Goal: Information Seeking & Learning: Learn about a topic

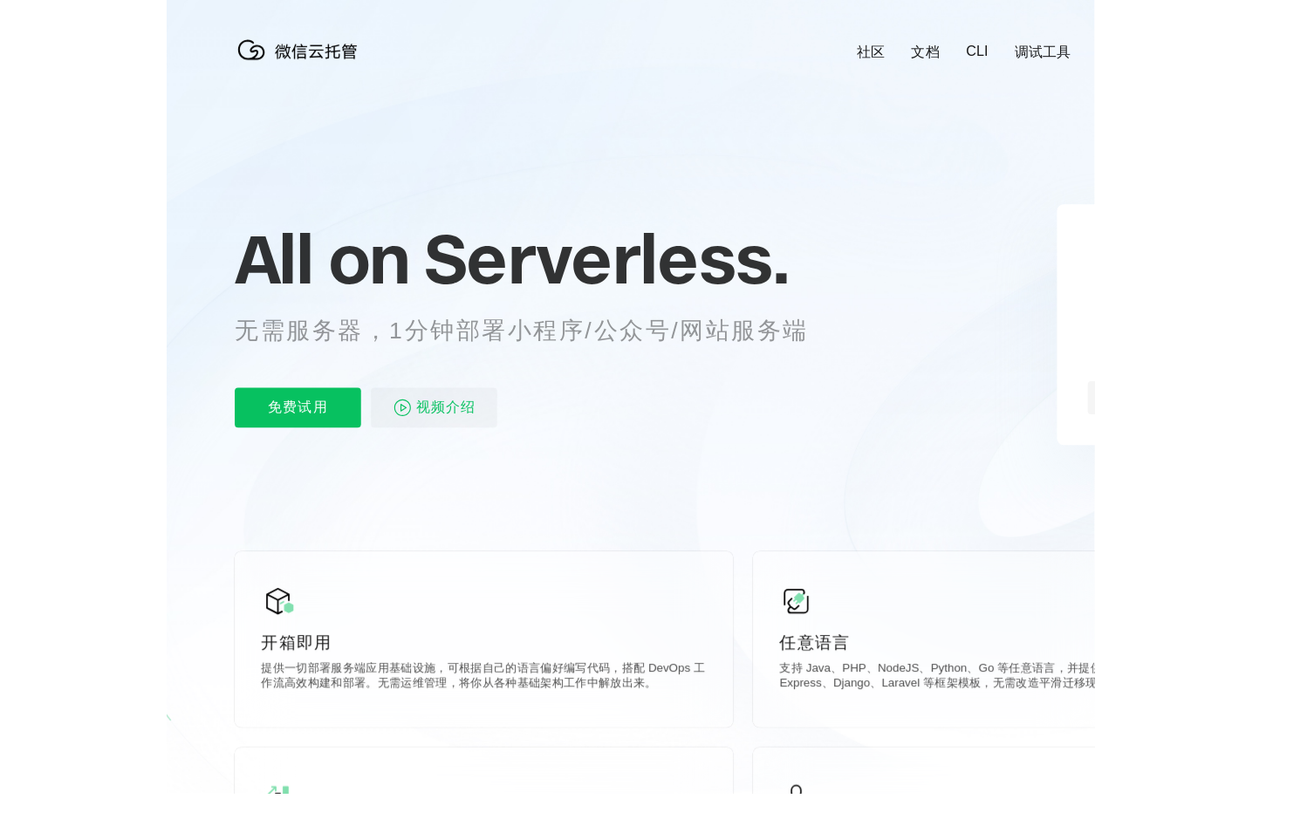
scroll to position [0, 3103]
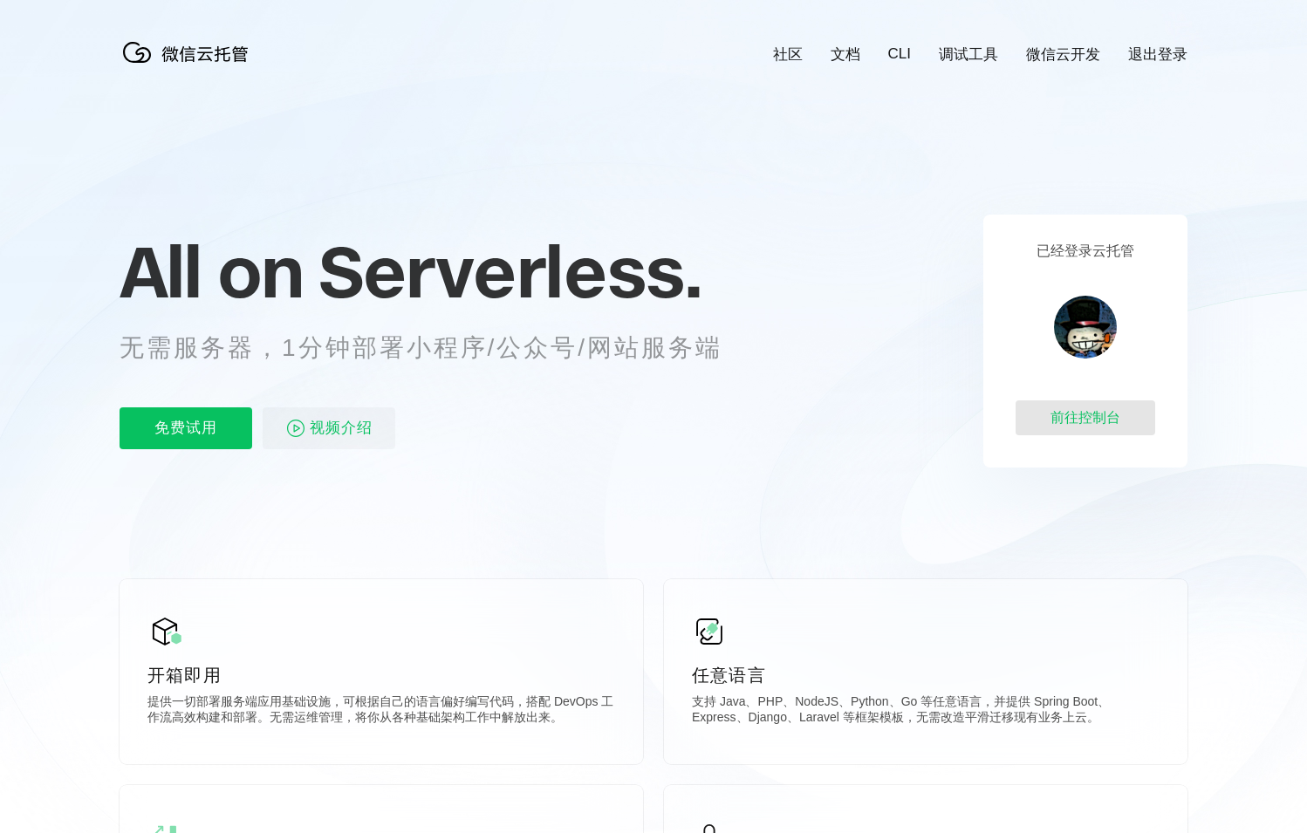
click at [974, 406] on div "前往控制台" at bounding box center [1086, 418] width 140 height 35
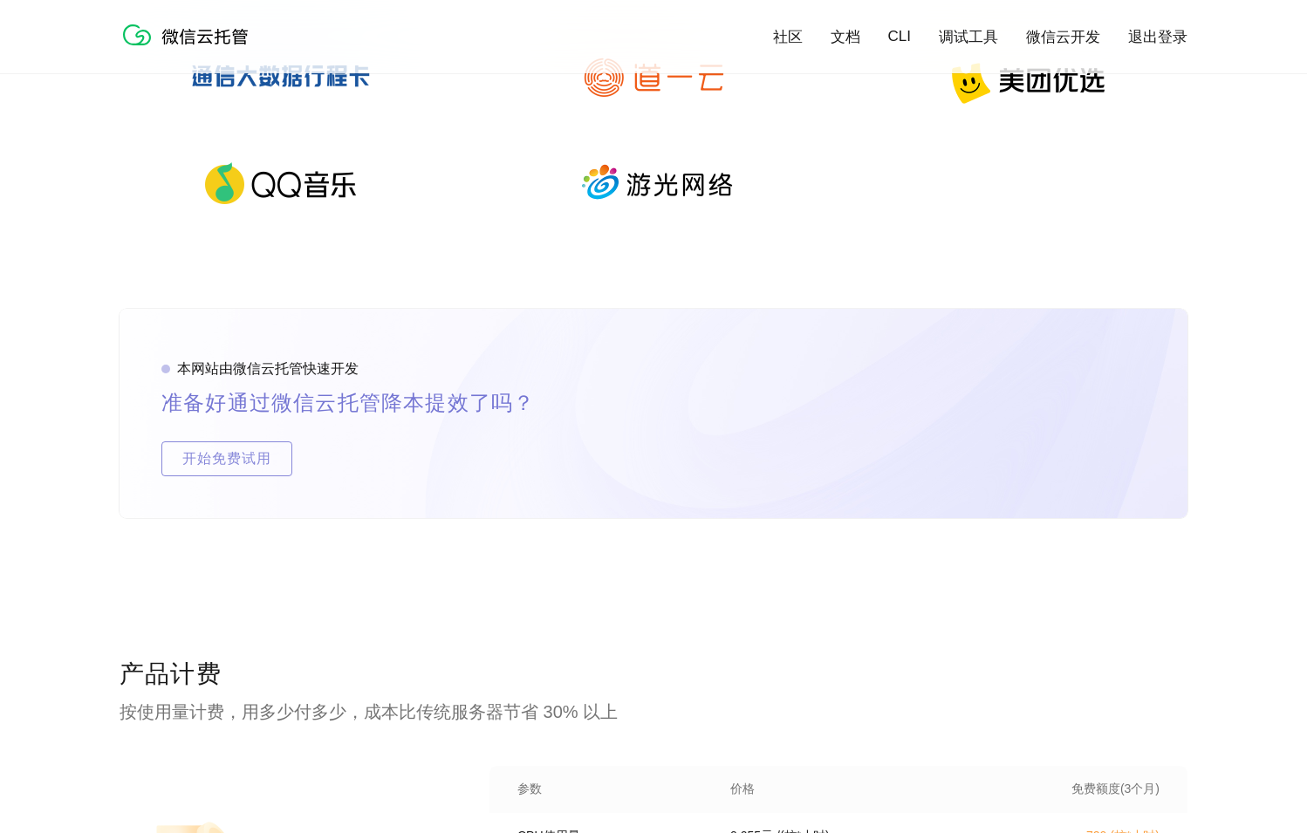
scroll to position [3447, 0]
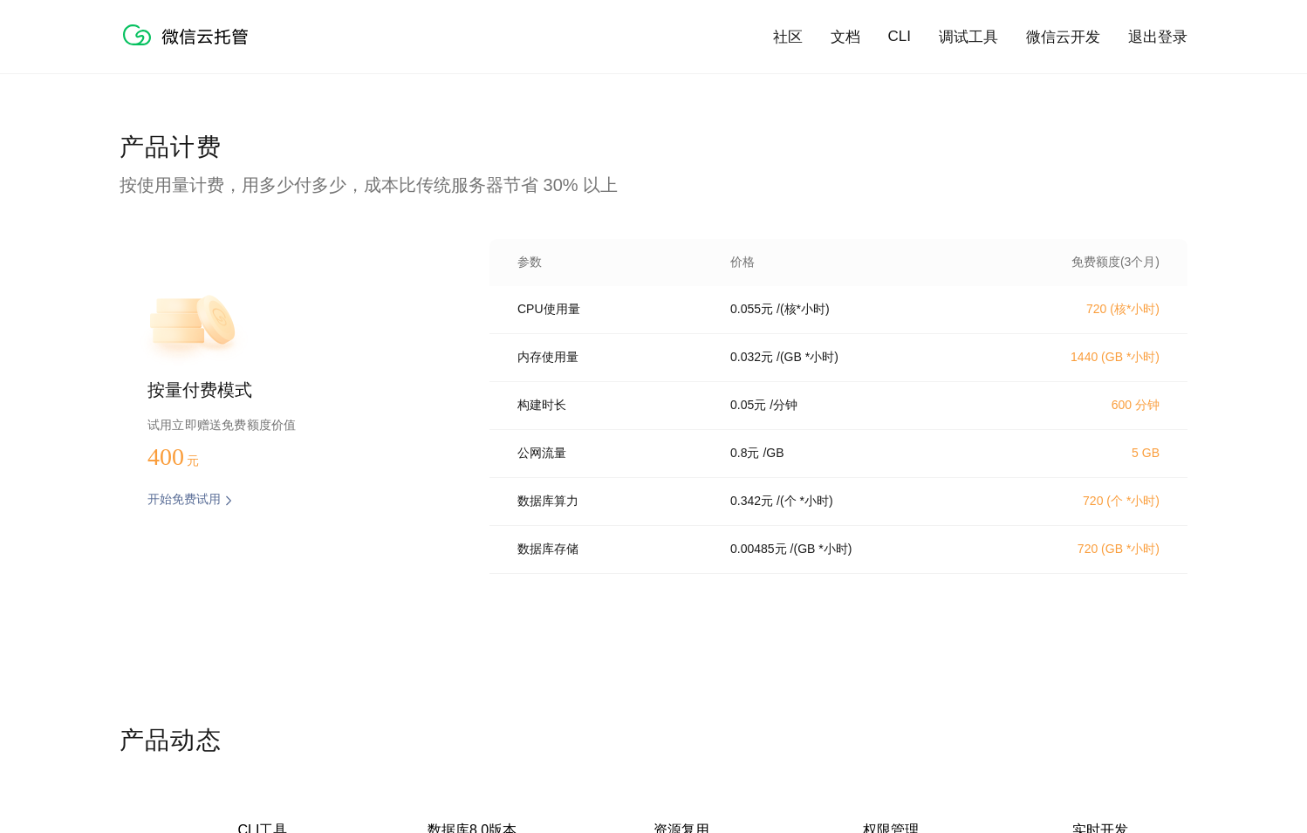
click at [469, 455] on div "按量付费模式 试用立即赠送免费额度价值 400 元 开始免费试用 预估费用 参数 价格 免费额度(3个月) CPU使用量 0.055 元 / (核*小时) 7…" at bounding box center [654, 412] width 1068 height 346
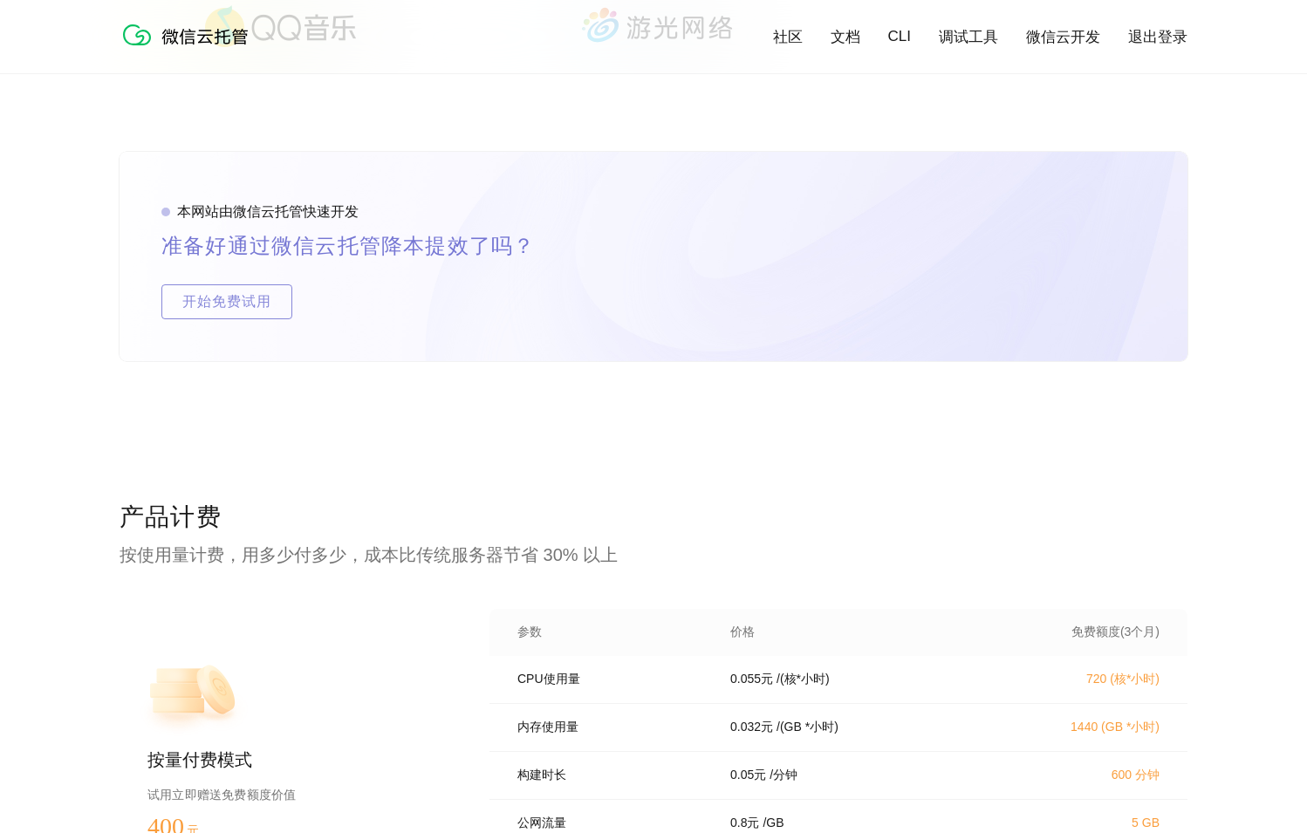
click at [497, 449] on div "本网站由微信云托管快速开发 准备好通过微信云托管降本提效了吗？ 开始免费试用" at bounding box center [654, 326] width 1068 height 349
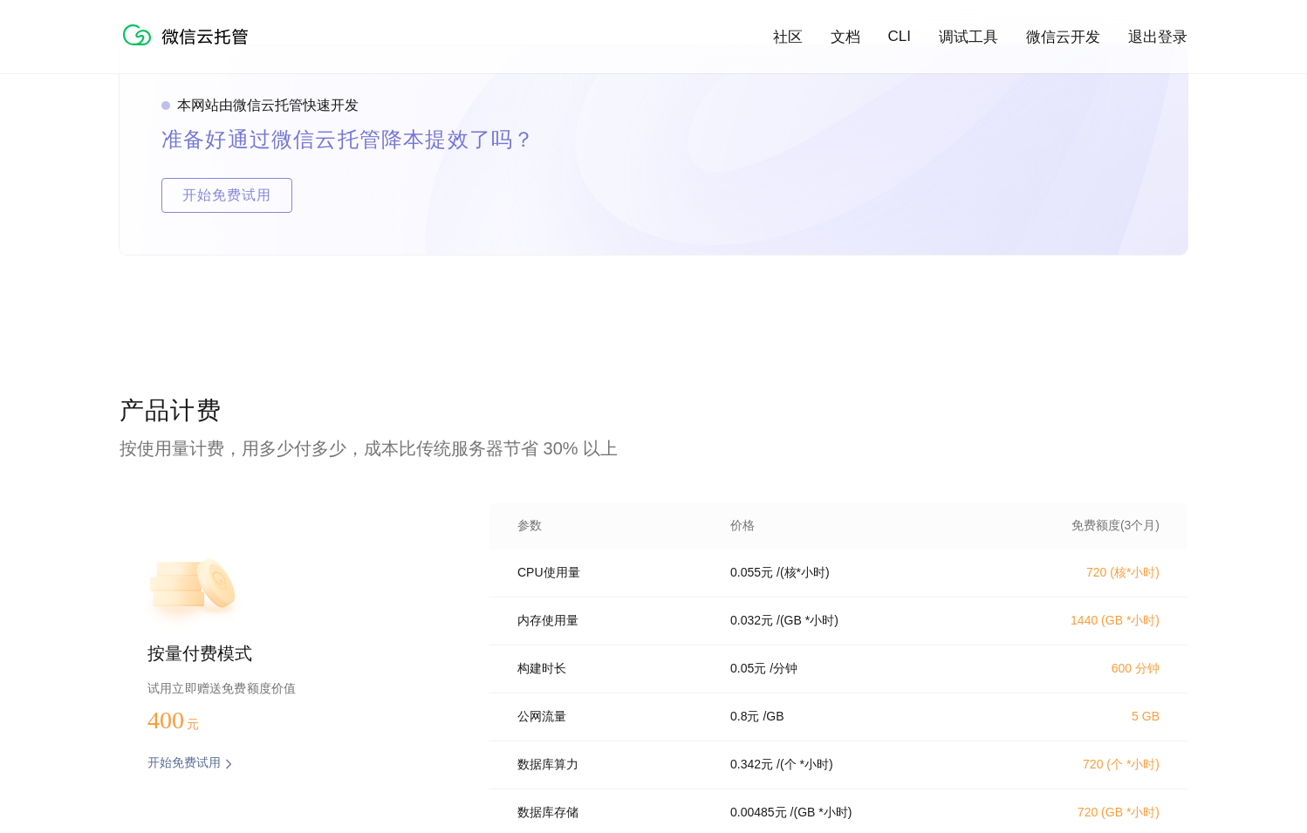
scroll to position [3548, 0]
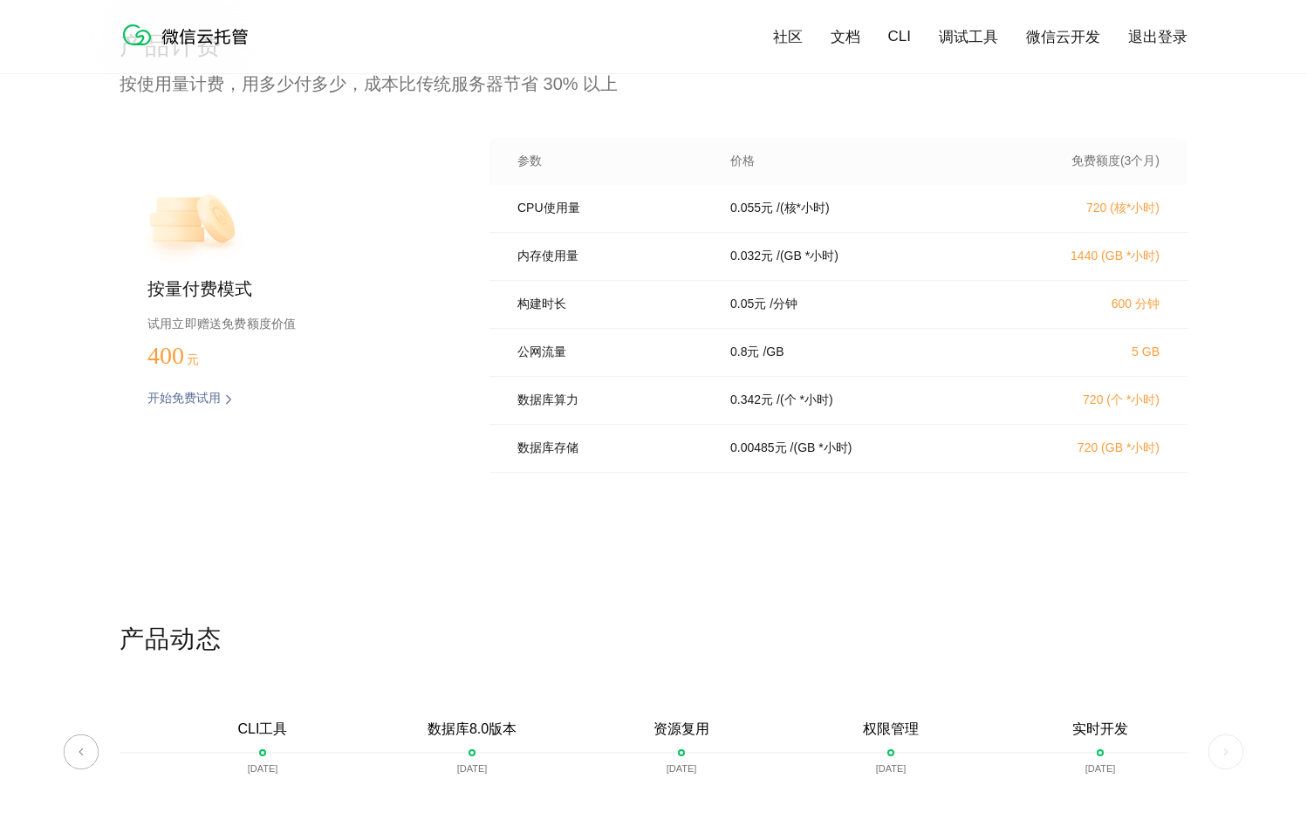
click at [497, 449] on div "数据库存储 0.00485 元 / (GB *小时) 720 (GB *小时)" at bounding box center [839, 449] width 698 height 48
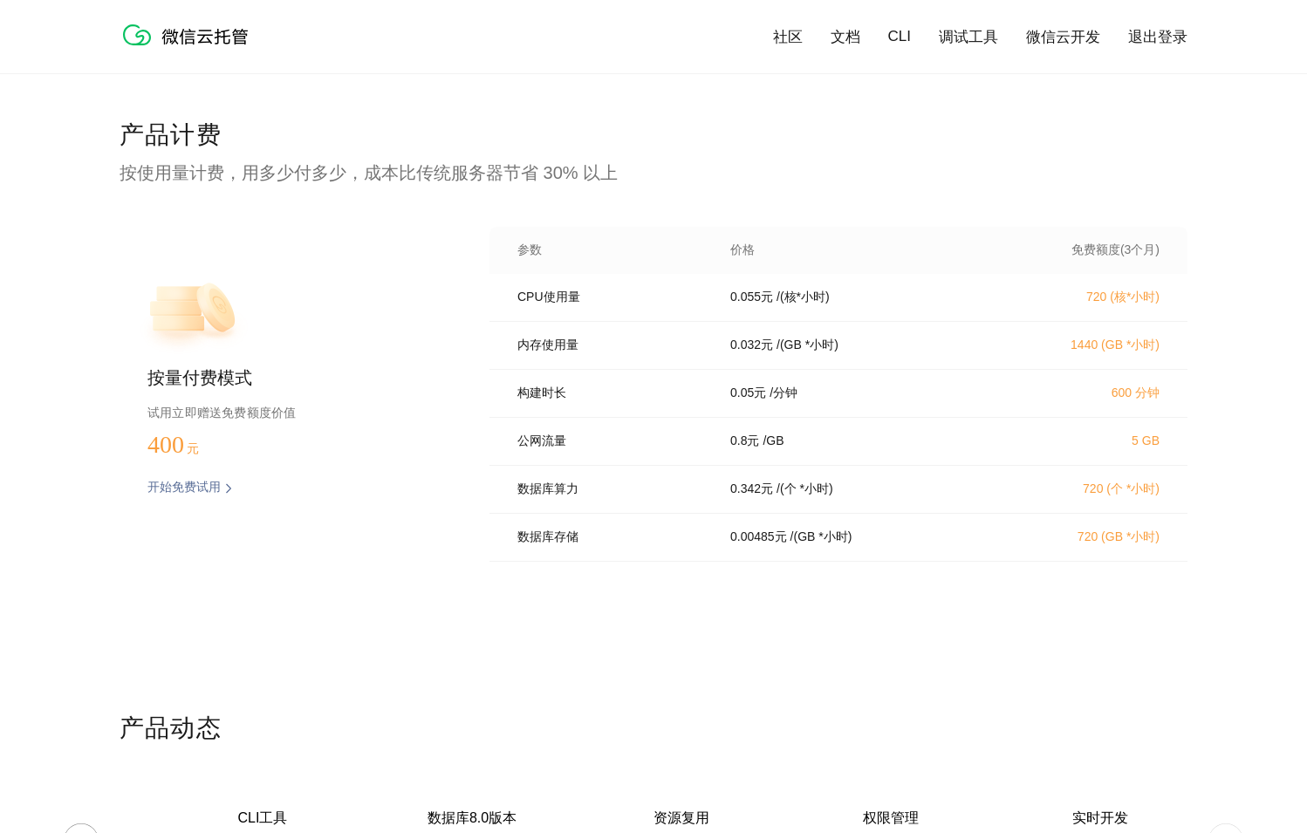
scroll to position [249, 0]
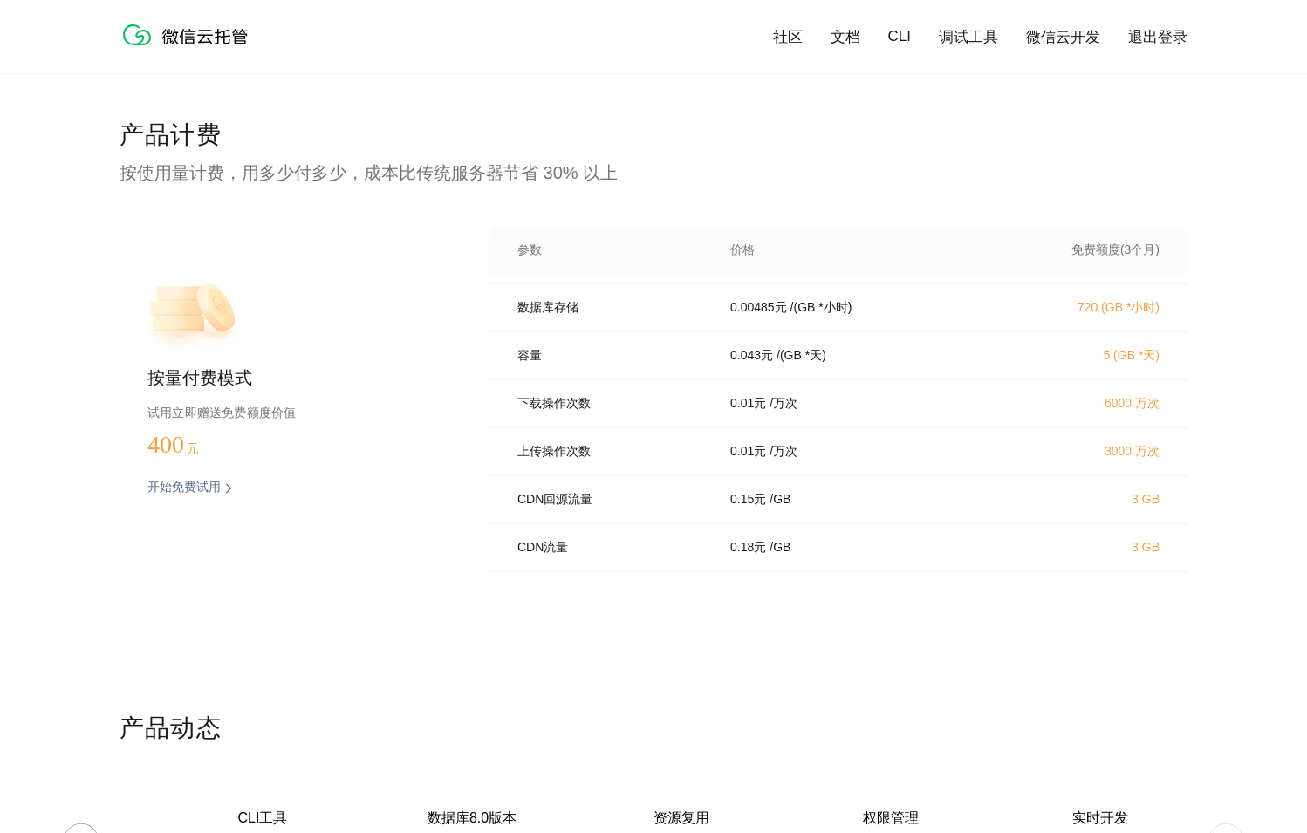
click at [417, 490] on div "按量付费模式 试用立即赠送免费额度价值 400 元 开始免费试用 预估费用" at bounding box center [277, 400] width 314 height 346
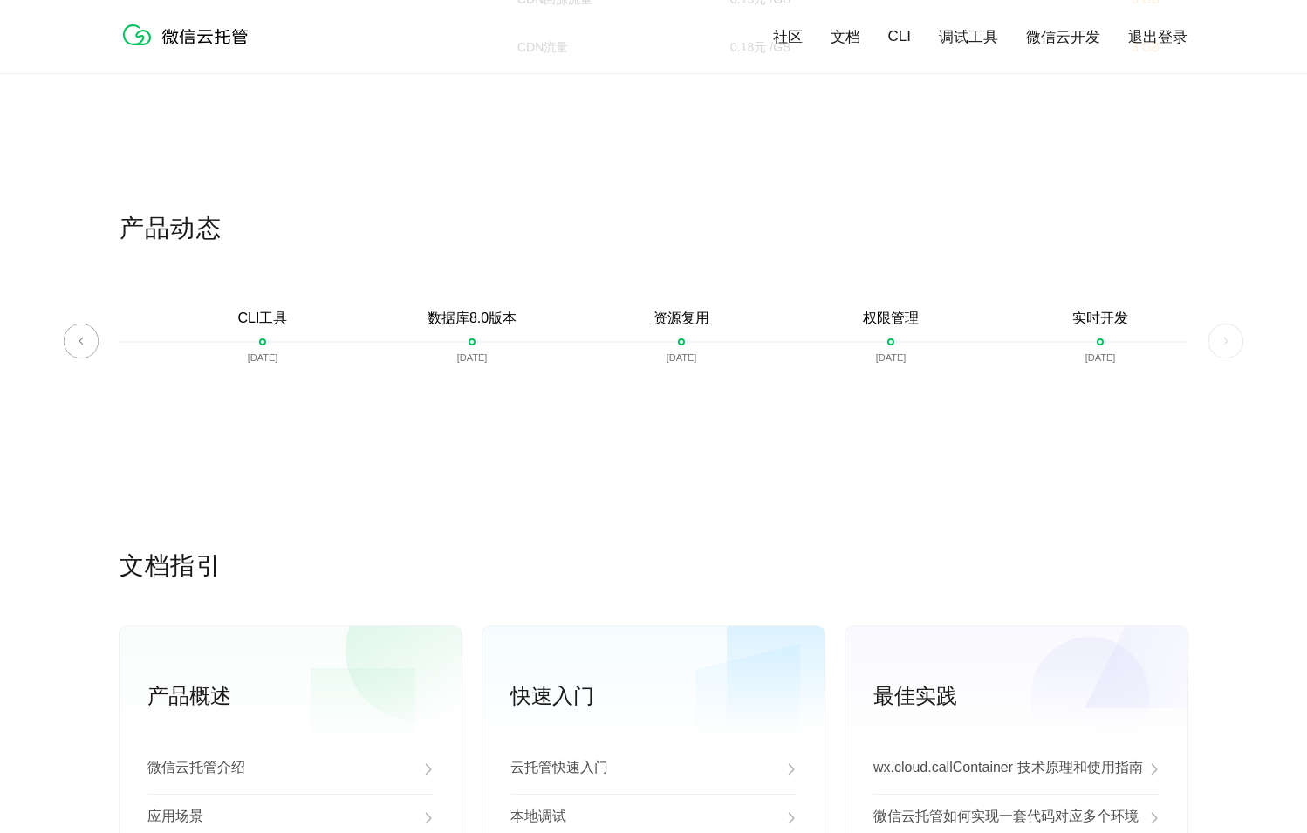
scroll to position [4292, 0]
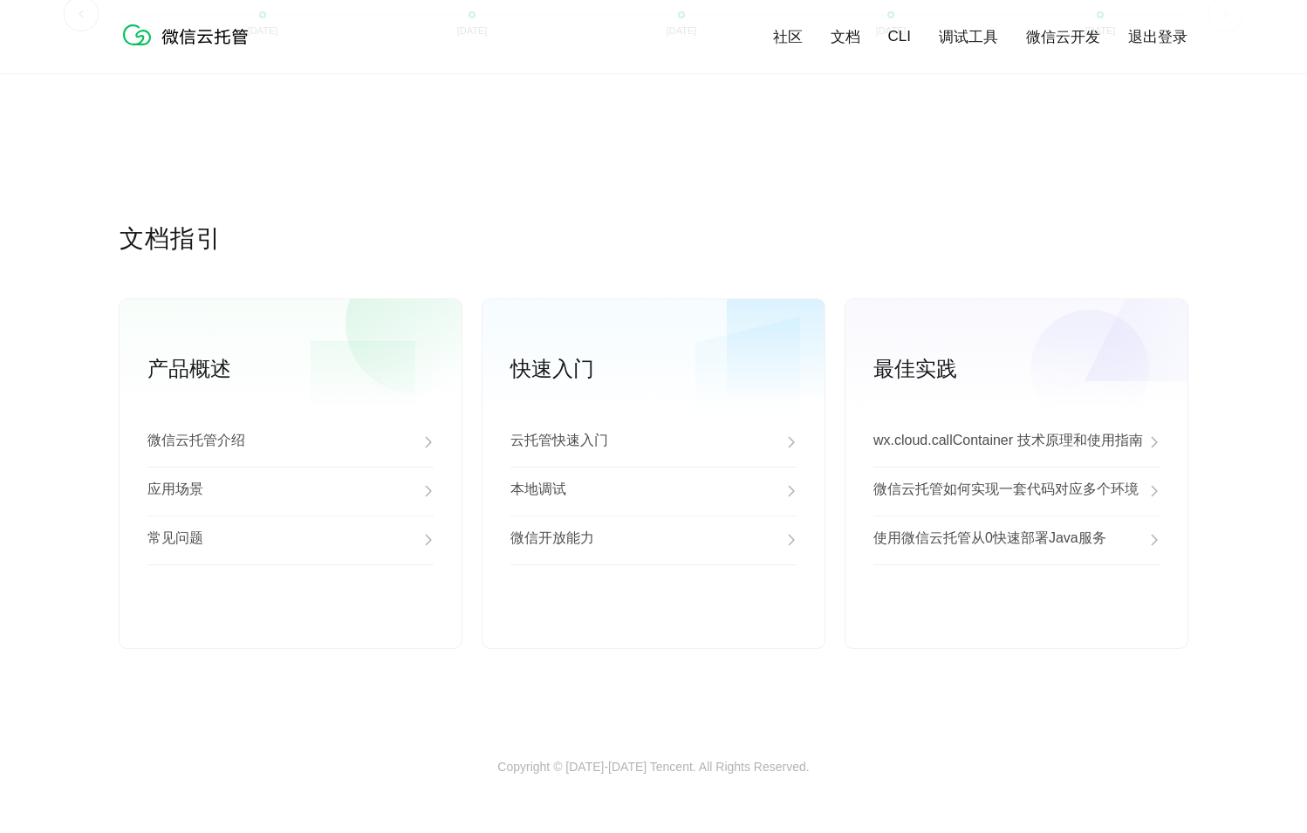
click at [462, 472] on div "产品概述 微信云托管介绍 应用场景 常见问题 查看更多 快速入门 云托管快速入门 本地调试 微信开放能力 查看更多 最佳实践 wx.cloud.callCon…" at bounding box center [654, 473] width 1068 height 349
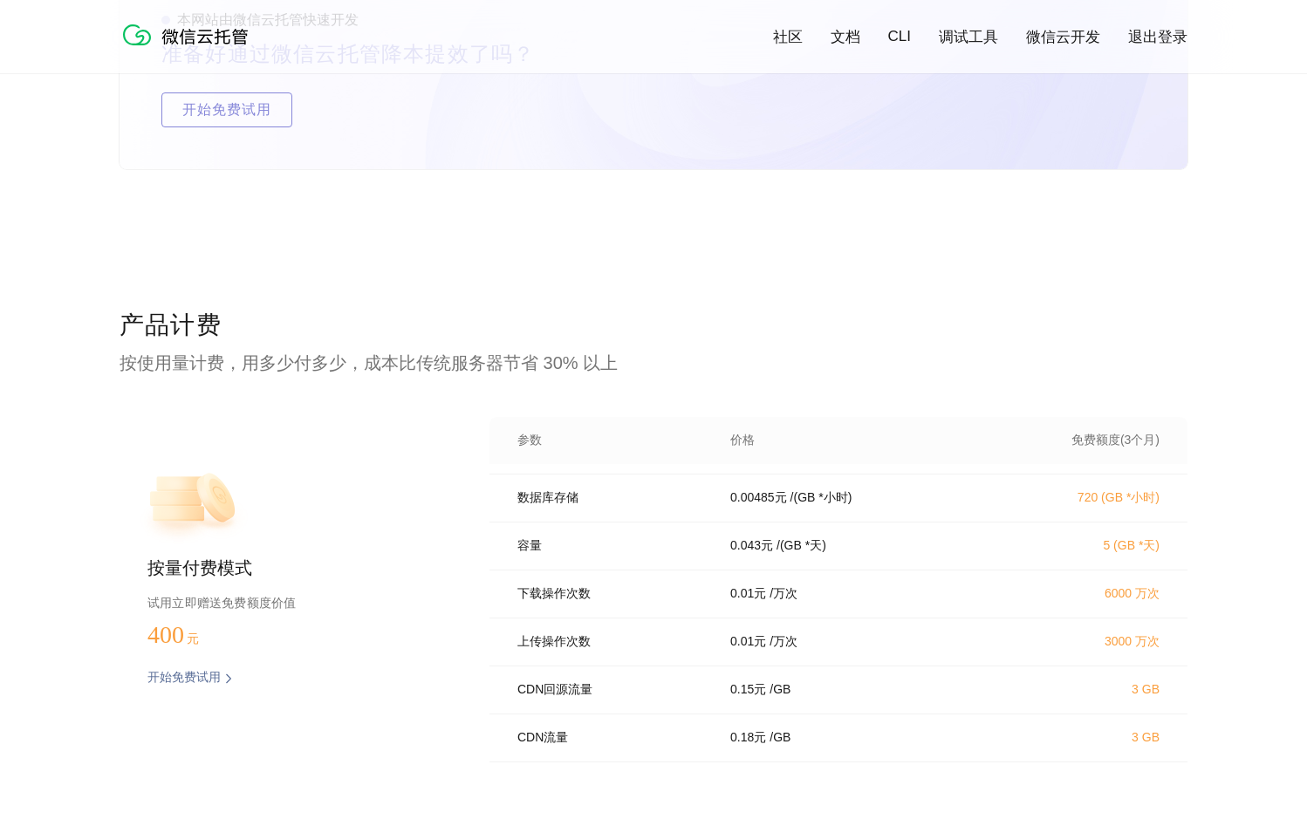
click at [462, 472] on div "按量付费模式 试用立即赠送免费额度价值 400 元 开始免费试用 预估费用 参数 价格 免费额度(3个月) CPU使用量 0.055 元 / (核*小时) 7…" at bounding box center [654, 590] width 1068 height 346
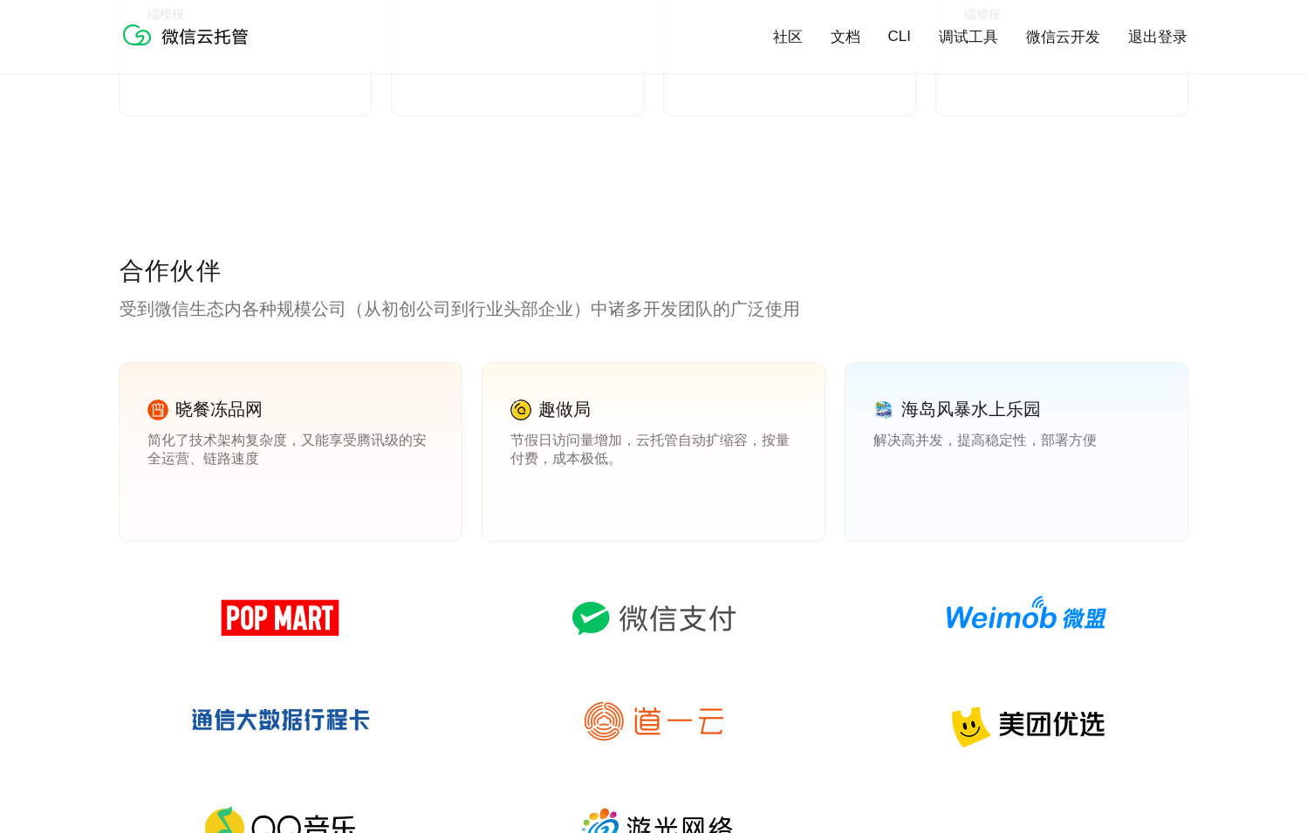
click at [462, 472] on div "晓餐冻品网 简化了技术架构复杂度，又能享受腾讯级的安全运营、链路速度 查看案例 趣做局 节假日访问量增加，云托管自动扩缩容，按量付费，成本极低。 查看案例 海…" at bounding box center [654, 469] width 1068 height 213
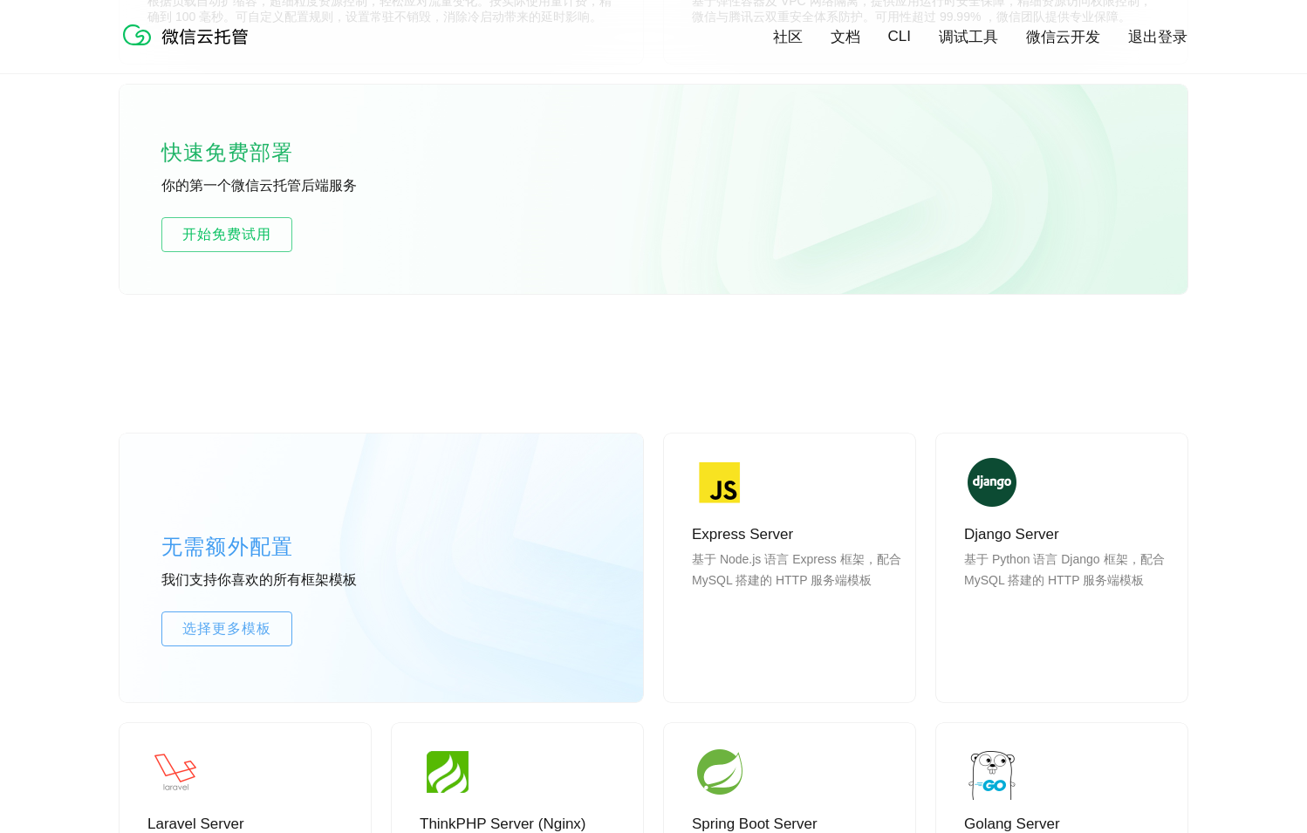
scroll to position [1190, 0]
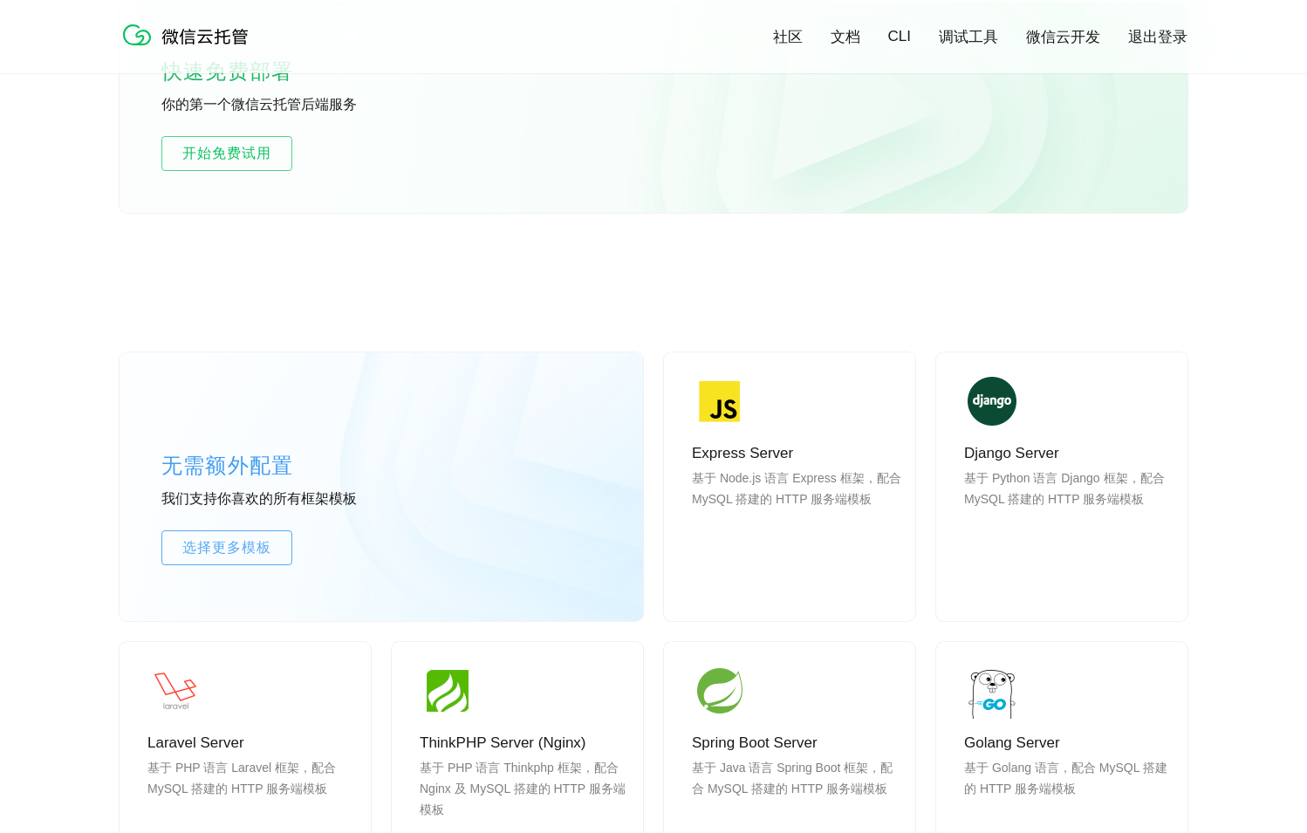
click at [524, 349] on div "无需额外配置 我们支持你喜欢的所有框架模板 选择更多模板 Express Server 基于 Node.js 语言 Express 框架，配合 MySQL 搭…" at bounding box center [654, 737] width 1068 height 927
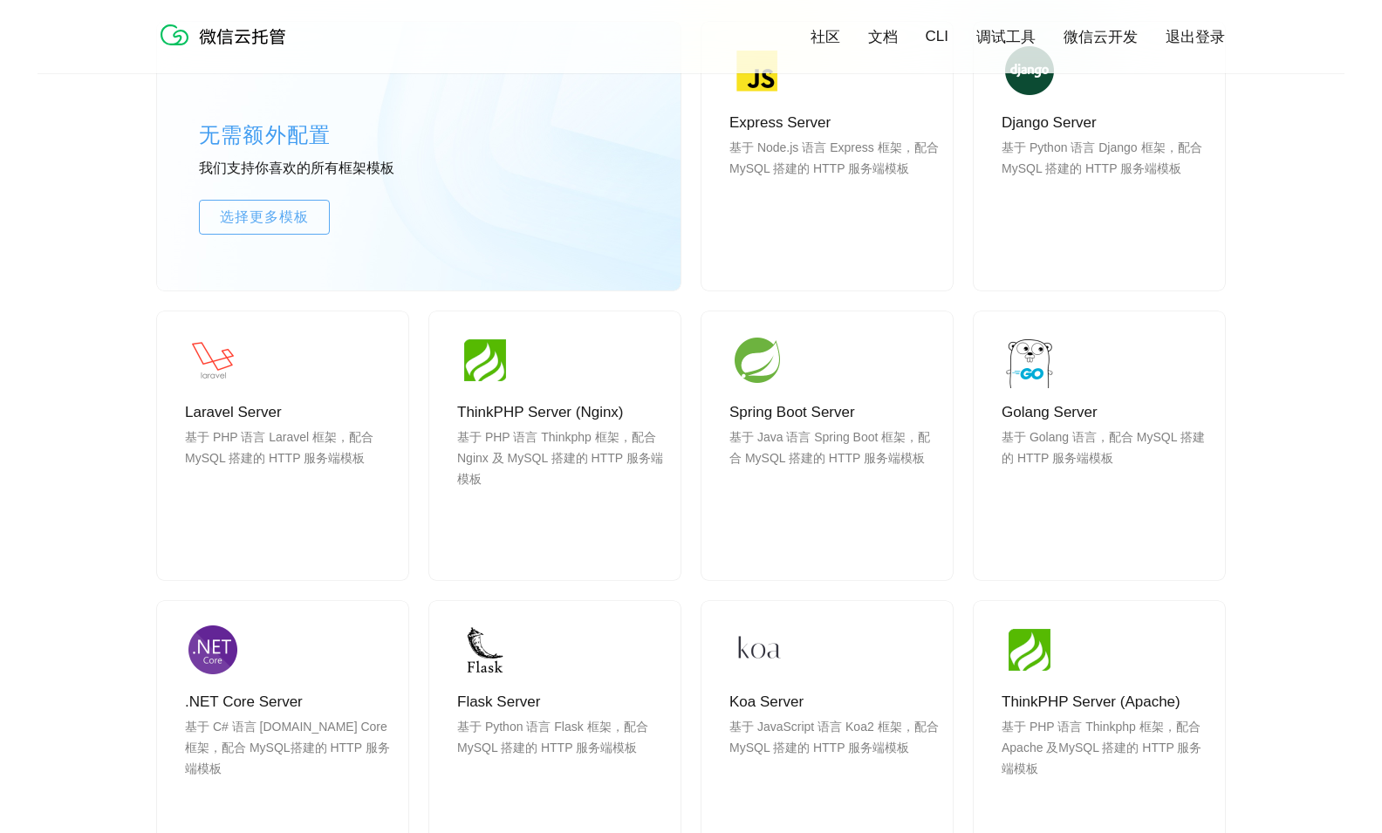
scroll to position [1757, 0]
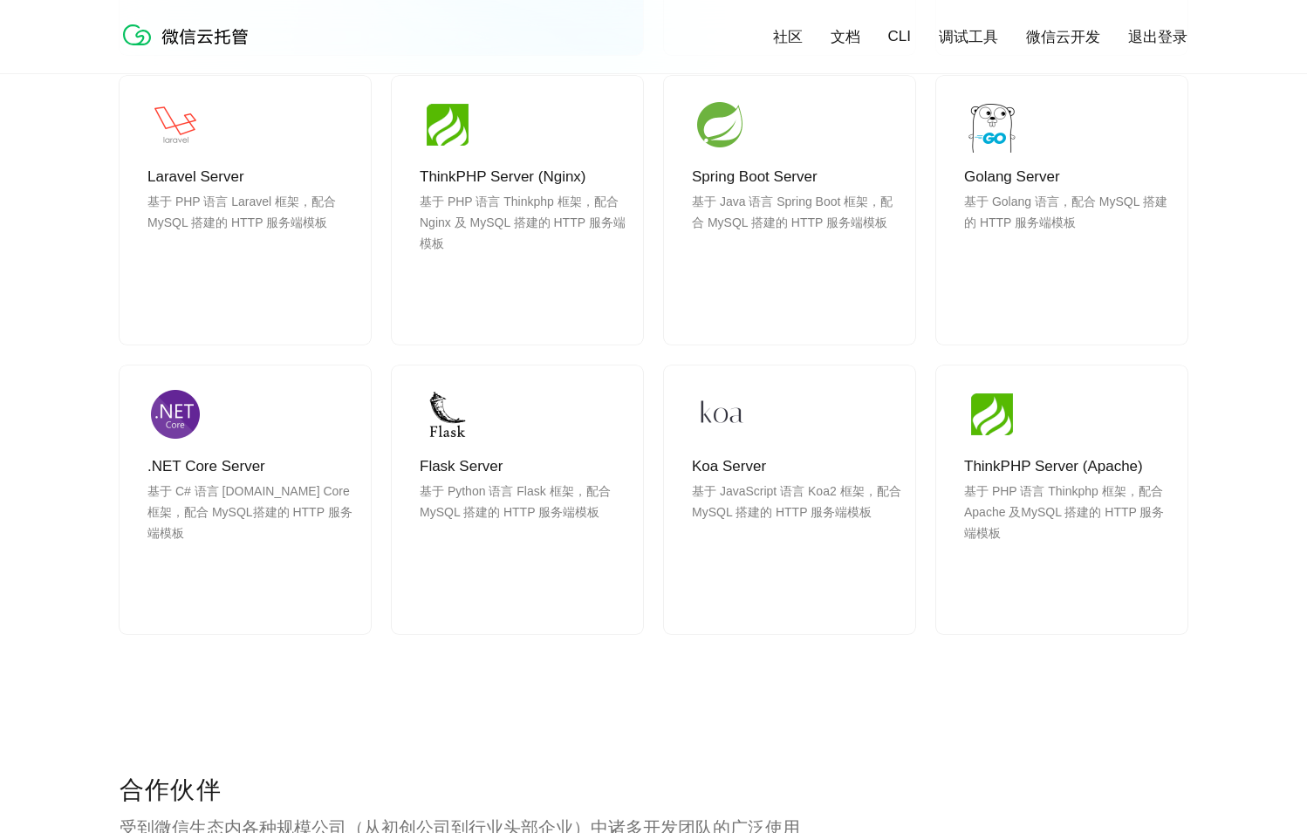
click at [92, 692] on div "无需额外配置 我们支持你喜欢的所有框架模板 选择更多模板 Express Server 基于 Node.js 语言 Express 框架，配合 MySQL 搭…" at bounding box center [653, 241] width 1307 height 1066
click at [1247, 366] on div "无需额外配置 我们支持你喜欢的所有框架模板 选择更多模板 Express Server 基于 Node.js 语言 Express 框架，配合 MySQL 搭…" at bounding box center [653, 241] width 1307 height 1066
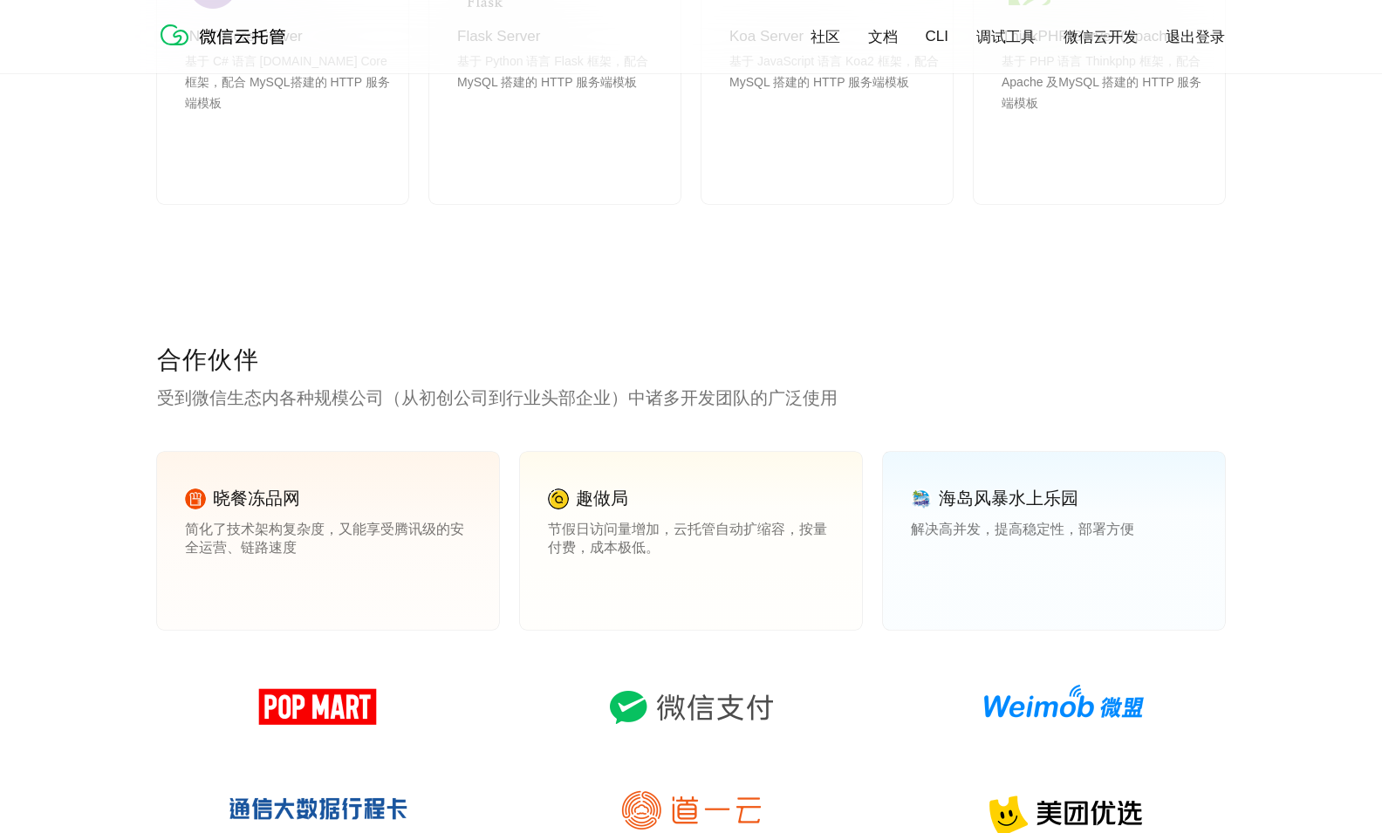
scroll to position [2325, 0]
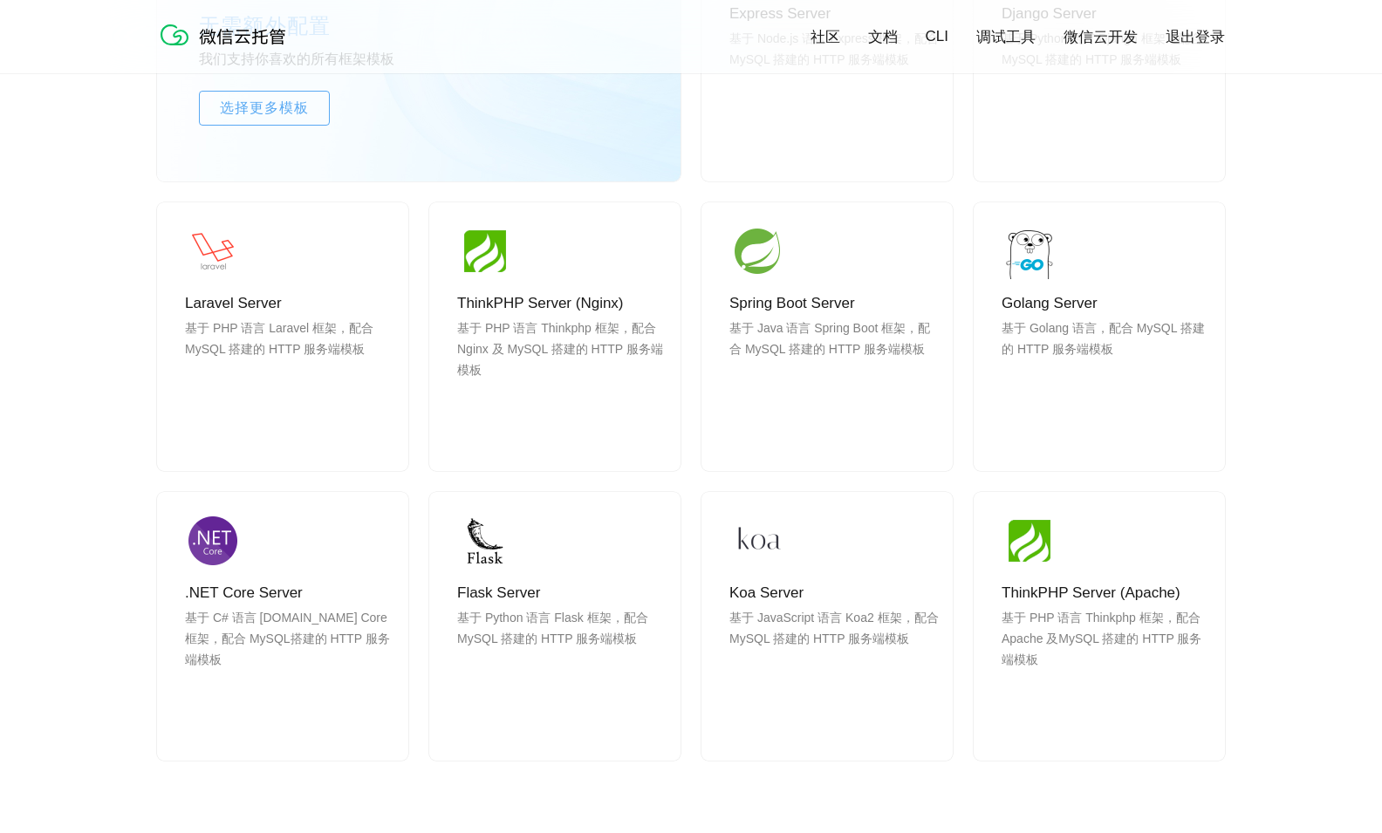
click at [85, 380] on div "无需额外配置 我们支持你喜欢的所有框架模板 选择更多模板 Express Server 基于 Node.js 语言 Express 框架，配合 MySQL 搭…" at bounding box center [691, 367] width 1382 height 1066
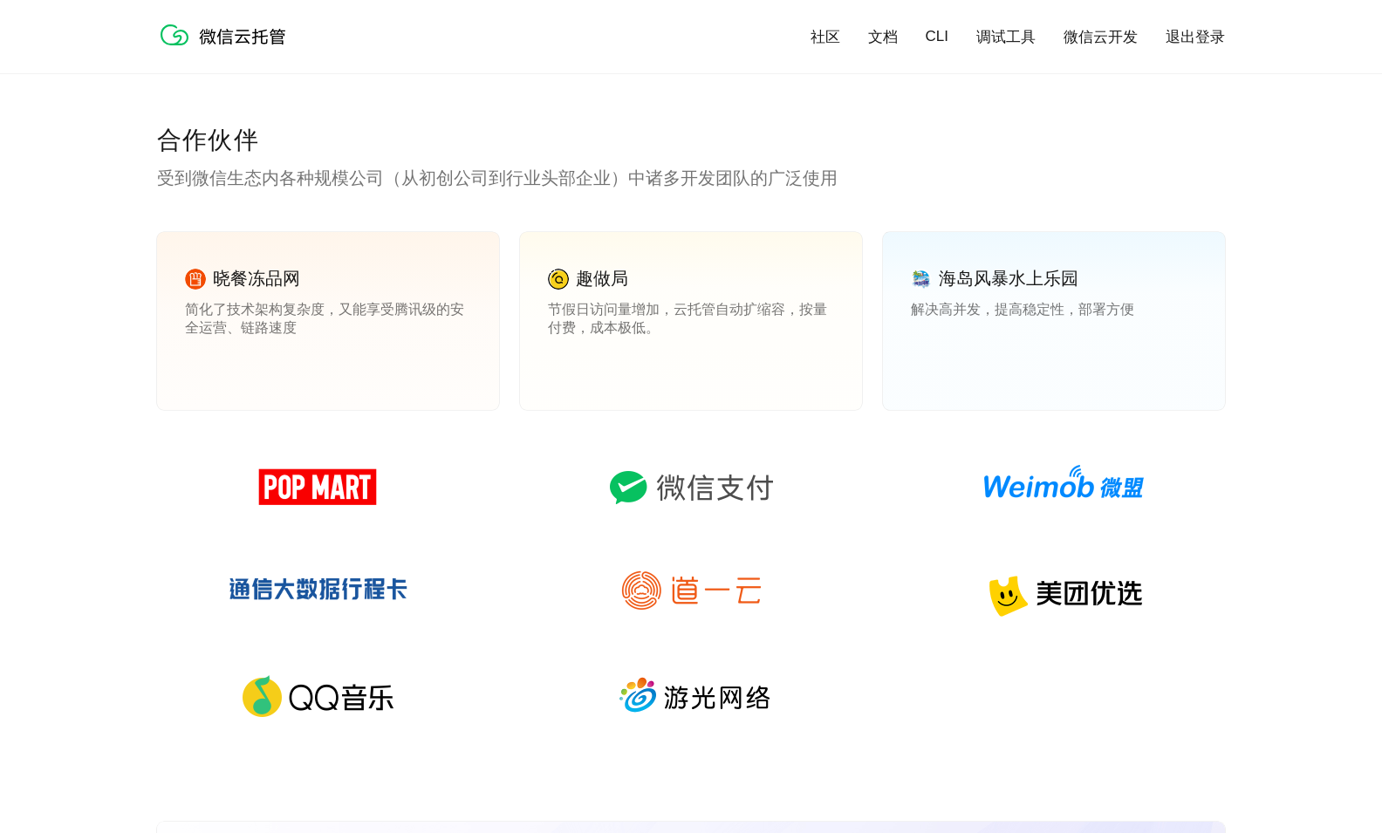
click at [85, 380] on div "合作伙伴 受到微信生态内各种规模公司（从初创公司到行业头部企业）中诸多开发团队的广泛使用 晓餐冻品网 简化了技术架构复杂度，又能享受腾讯级的安全运营、链路速度…" at bounding box center [691, 473] width 1382 height 698
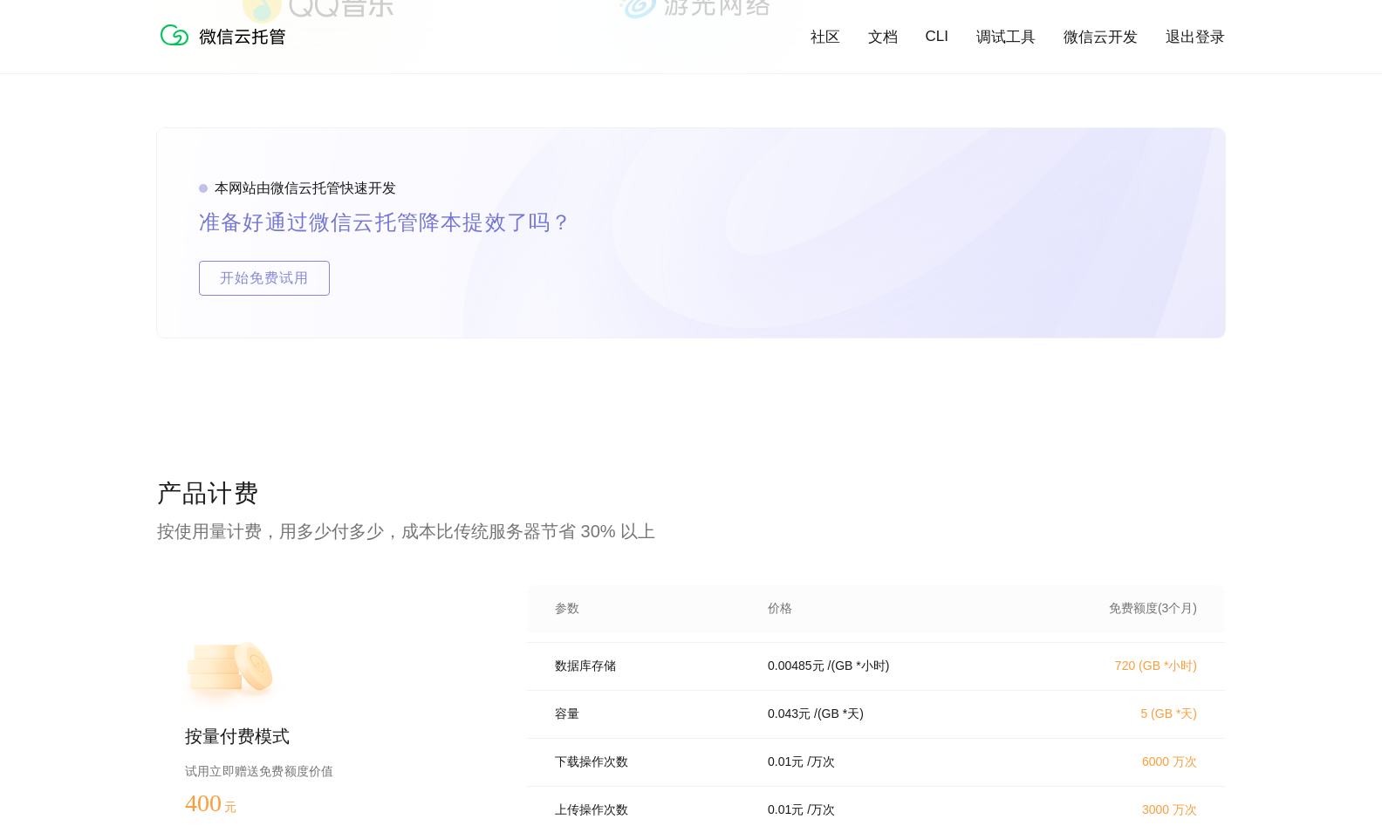
click at [85, 380] on div "本网站由微信云托管快速开发 准备好通过微信云托管降本提效了吗？ 开始免费试用" at bounding box center [691, 302] width 1382 height 349
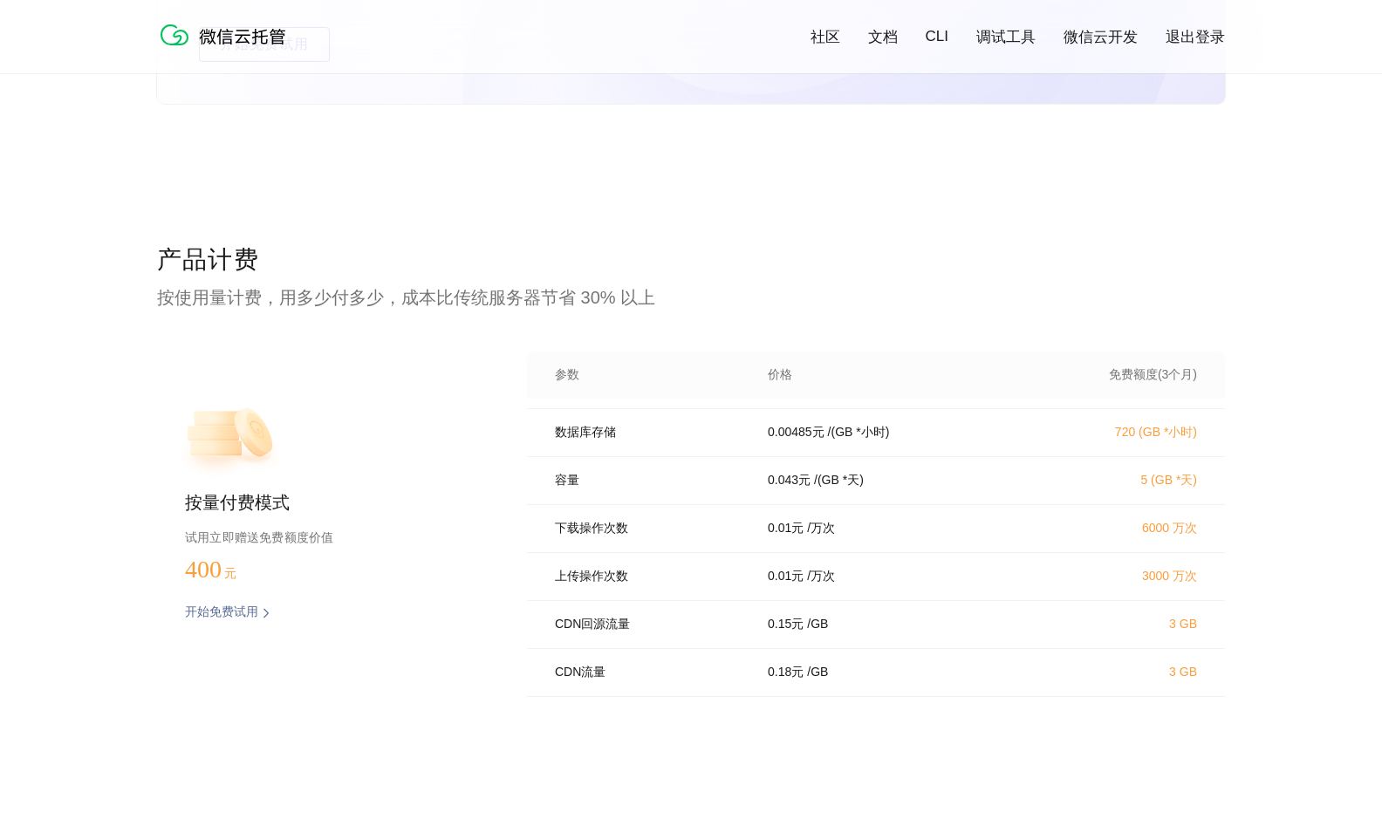
scroll to position [3476, 0]
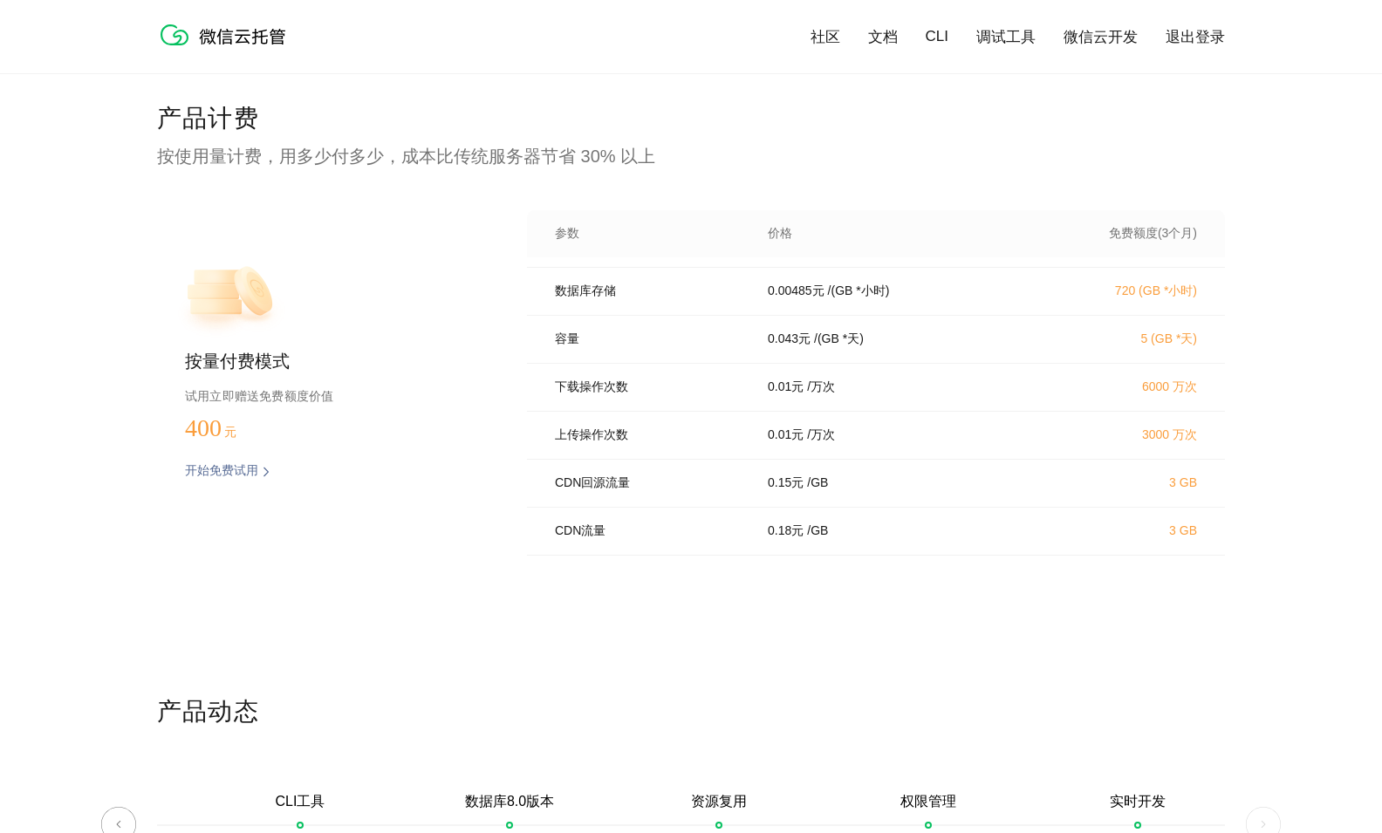
click at [85, 380] on div "产品计费 按使用量计费，用多少付多少，成本比传统服务器节省 30% 以上 按量付费模式 试用立即赠送免费额度价值 400 元 开始免费试用 预估费用 参数 价…" at bounding box center [691, 398] width 1382 height 593
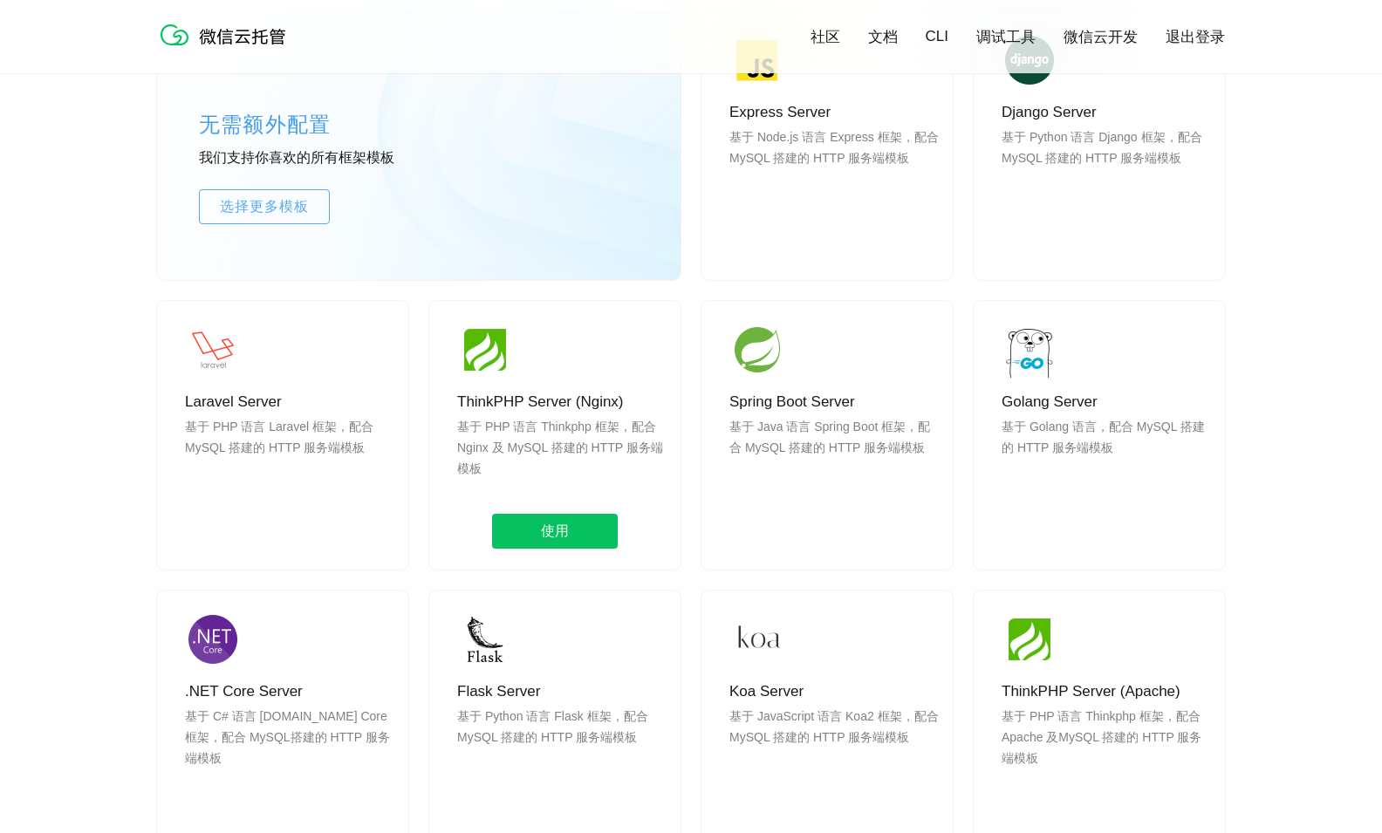
scroll to position [1765, 0]
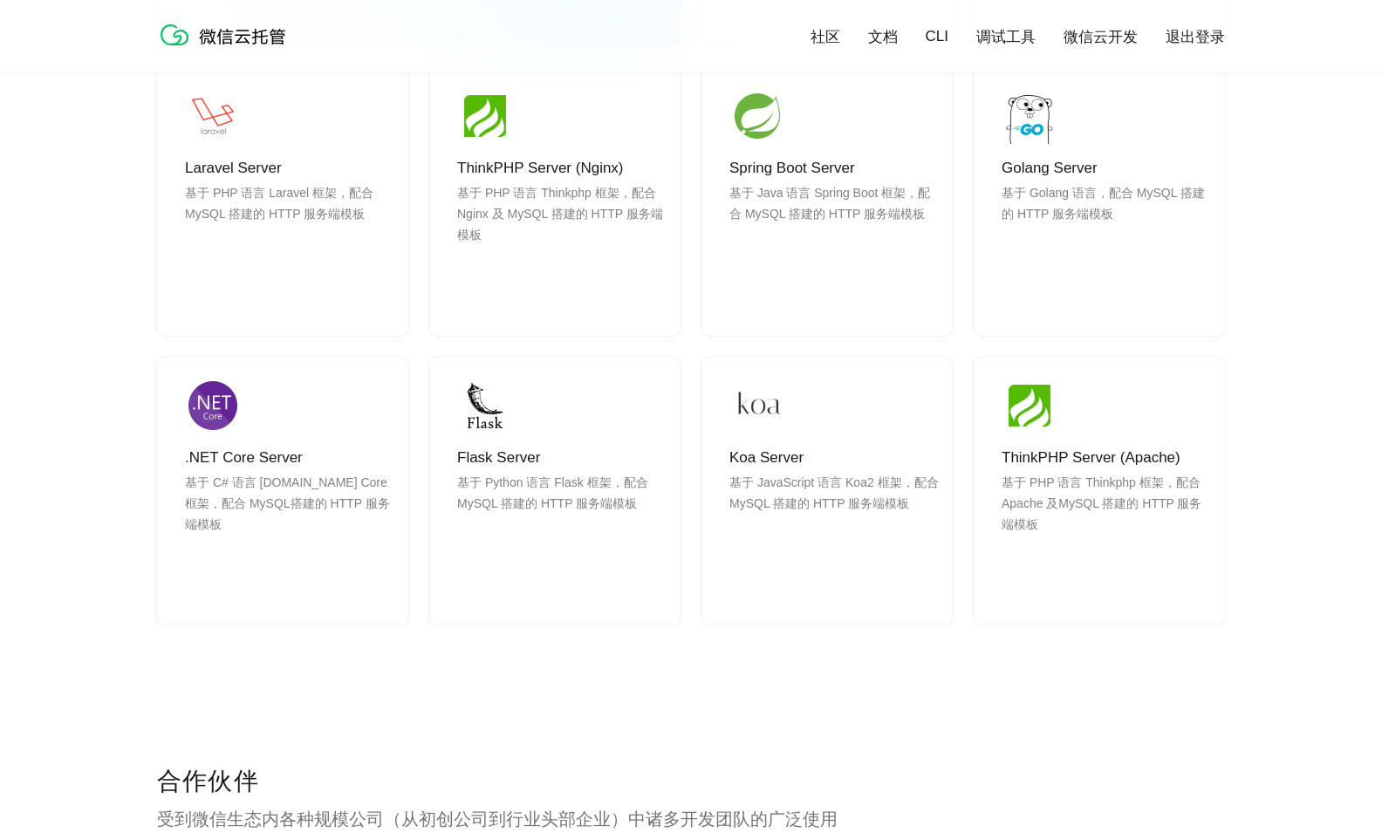
click at [896, 692] on div "无需额外配置 我们支持你喜欢的所有框架模板 选择更多模板 Express Server 基于 Node.js 语言 Express 框架，配合 MySQL 搭…" at bounding box center [691, 232] width 1068 height 1066
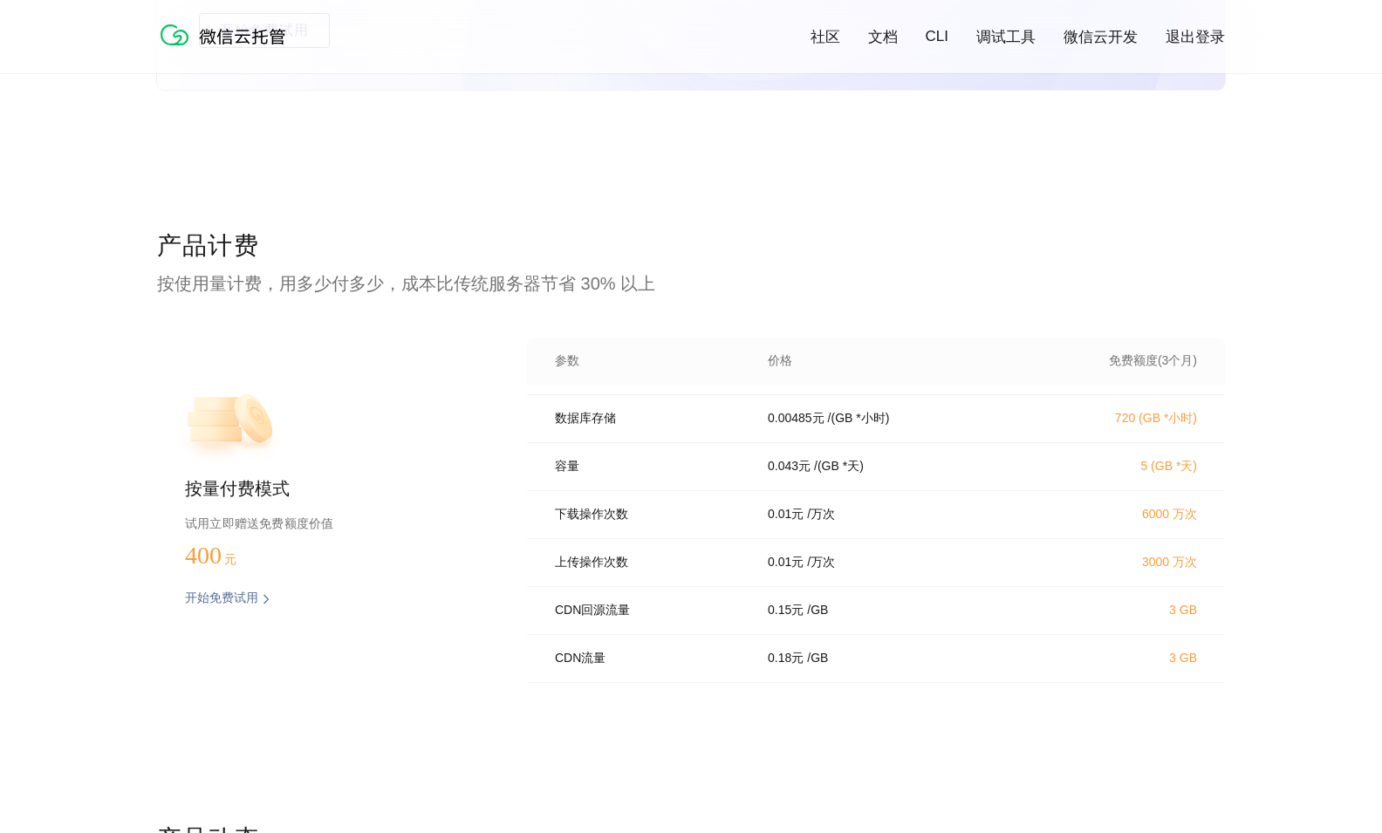
scroll to position [3567, 0]
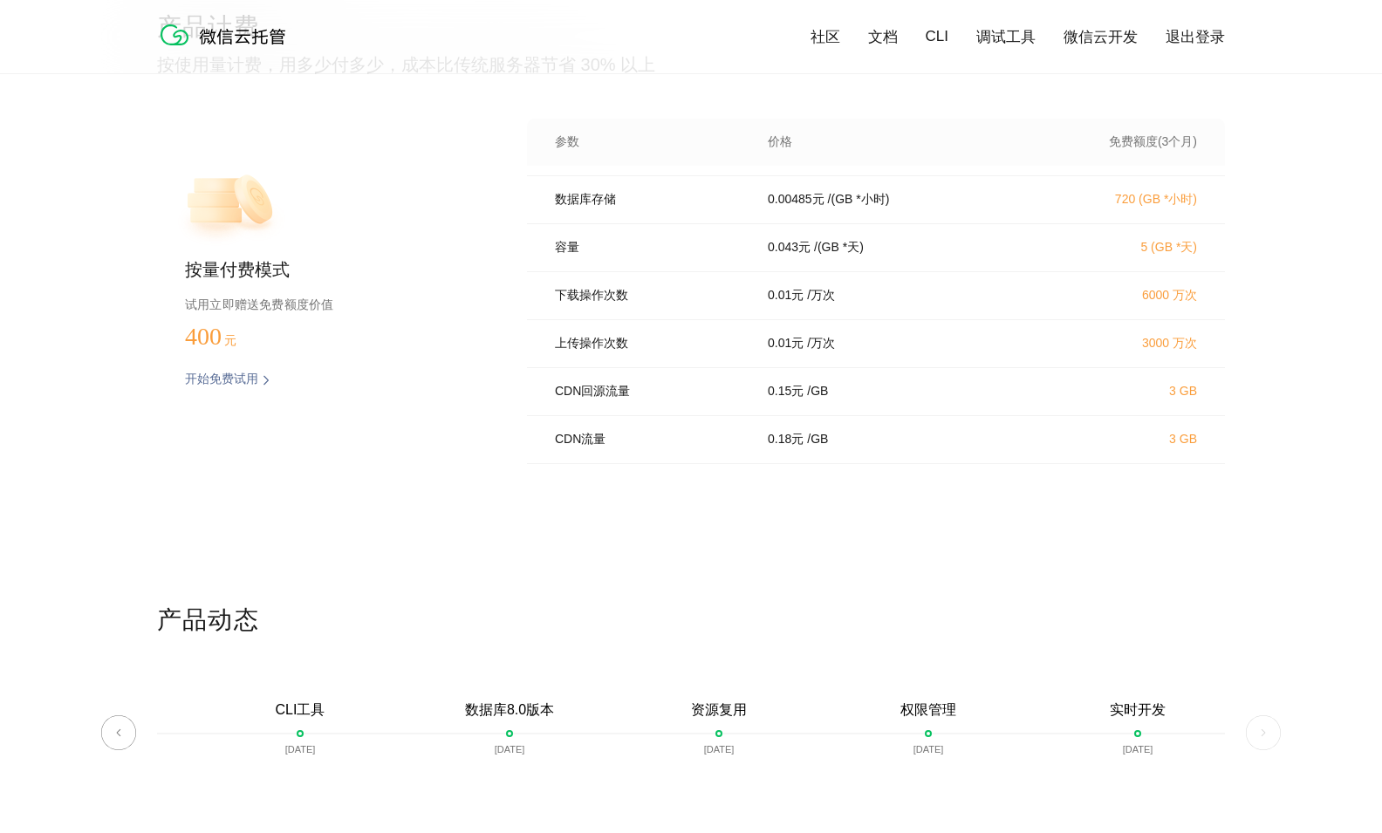
click at [538, 551] on div "产品计费 按使用量计费，用多少付多少，成本比传统服务器节省 30% 以上 按量付费模式 试用立即赠送免费额度价值 400 元 开始免费试用 预估费用 参数 价…" at bounding box center [691, 306] width 1068 height 593
click at [569, 531] on div "产品计费 按使用量计费，用多少付多少，成本比传统服务器节省 30% 以上 按量付费模式 试用立即赠送免费额度价值 400 元 开始免费试用 预估费用 参数 价…" at bounding box center [691, 306] width 1068 height 593
click at [574, 522] on div "产品计费 按使用量计费，用多少付多少，成本比传统服务器节省 30% 以上 按量付费模式 试用立即赠送免费额度价值 400 元 开始免费试用 预估费用 参数 价…" at bounding box center [691, 306] width 1068 height 593
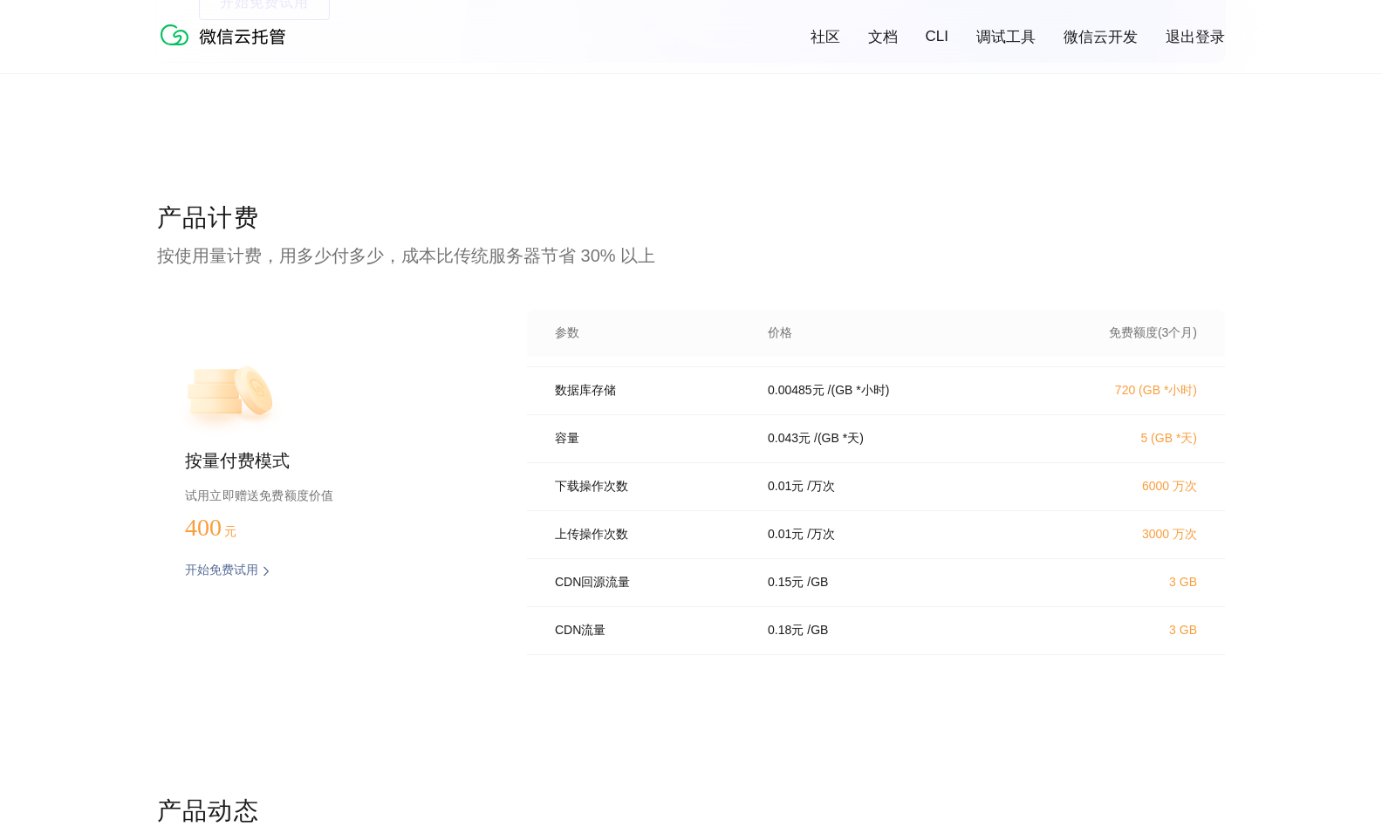
scroll to position [3374, 0]
click at [701, 262] on p "按使用量计费，用多少付多少，成本比传统服务器节省 30% 以上" at bounding box center [691, 258] width 1068 height 24
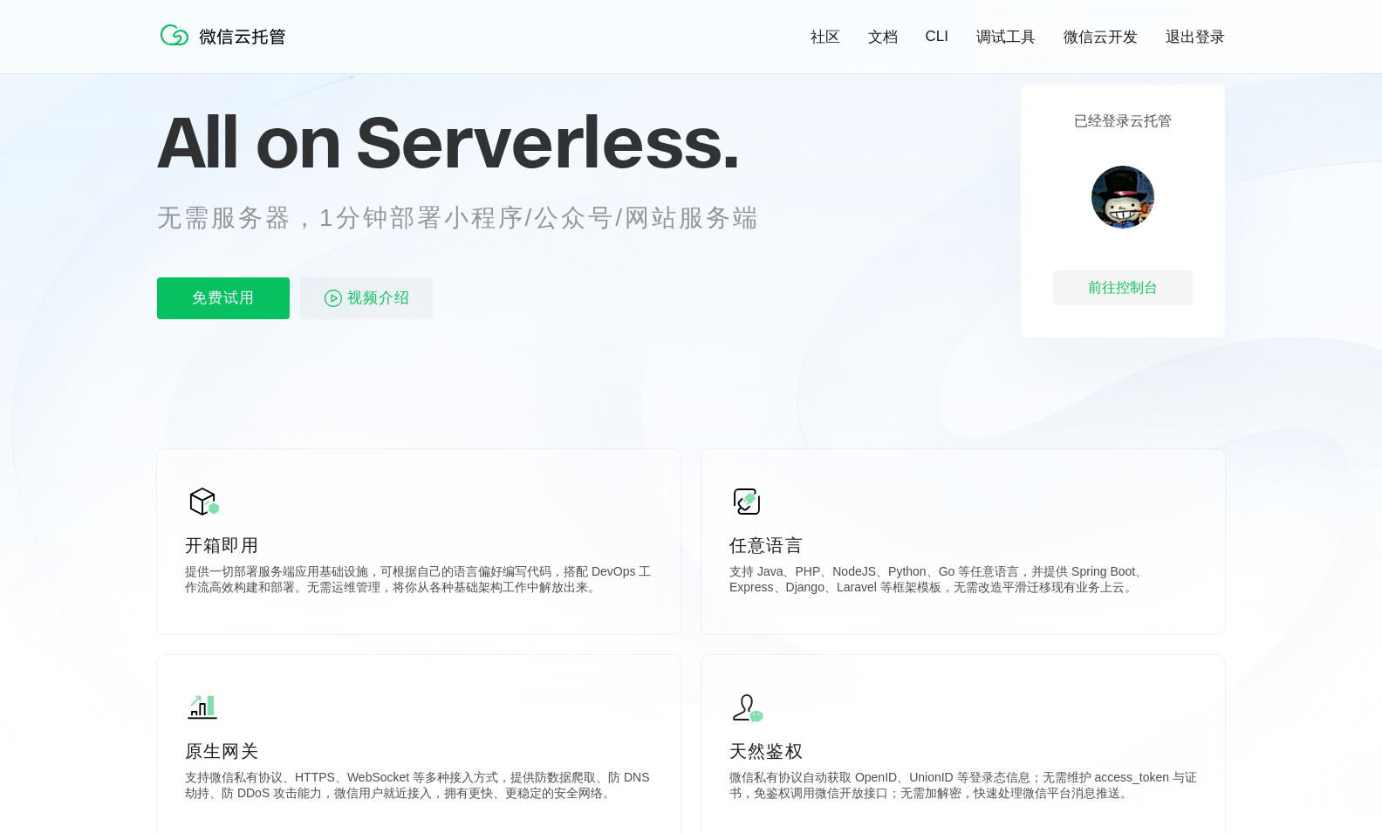
scroll to position [0, 0]
